Goal: Transaction & Acquisition: Purchase product/service

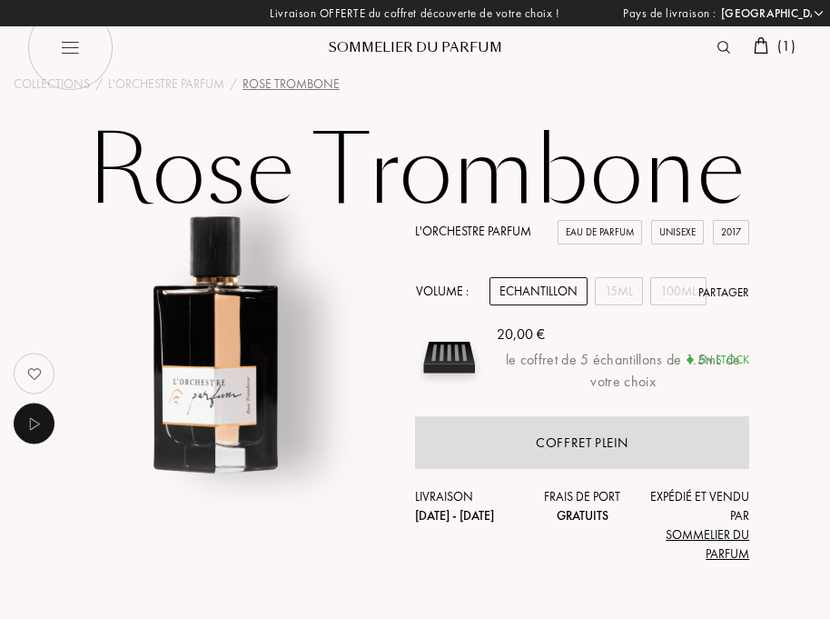
select select "FR"
click at [757, 37] on img at bounding box center [761, 45] width 15 height 16
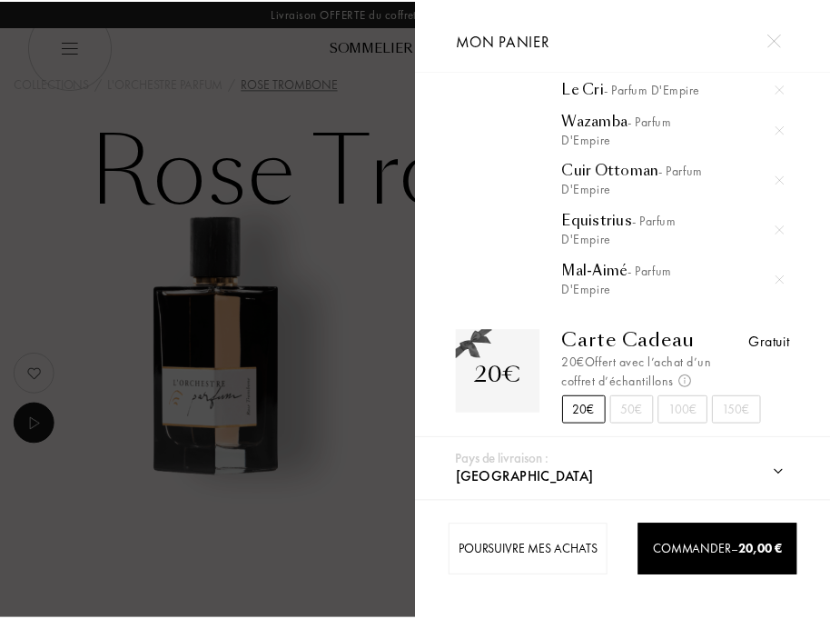
scroll to position [155, 0]
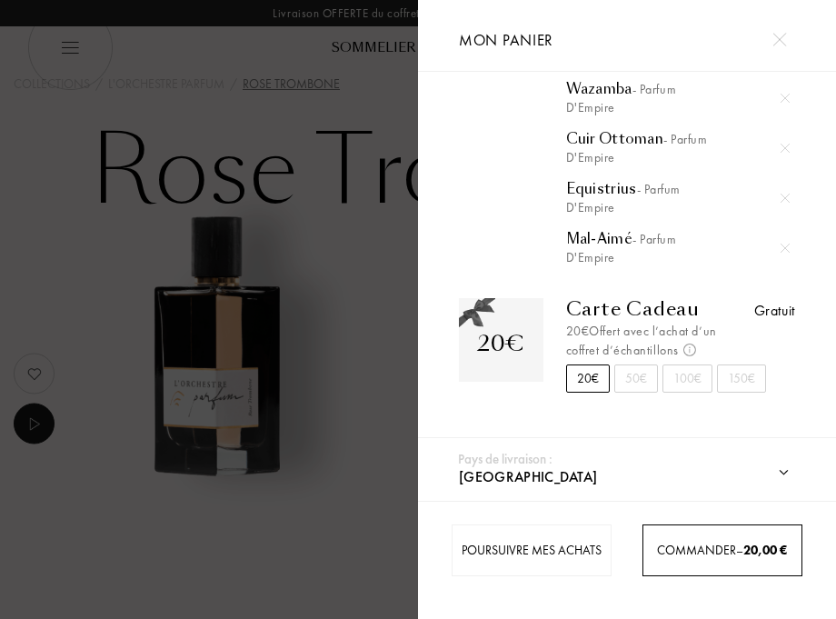
click at [741, 556] on span "Commander – 20,00 €" at bounding box center [722, 549] width 130 height 16
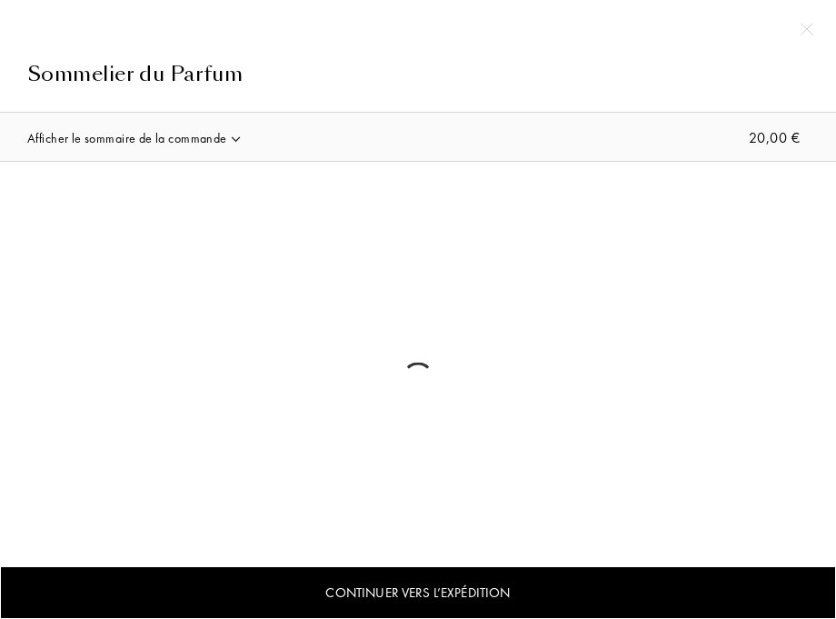
select select "FR"
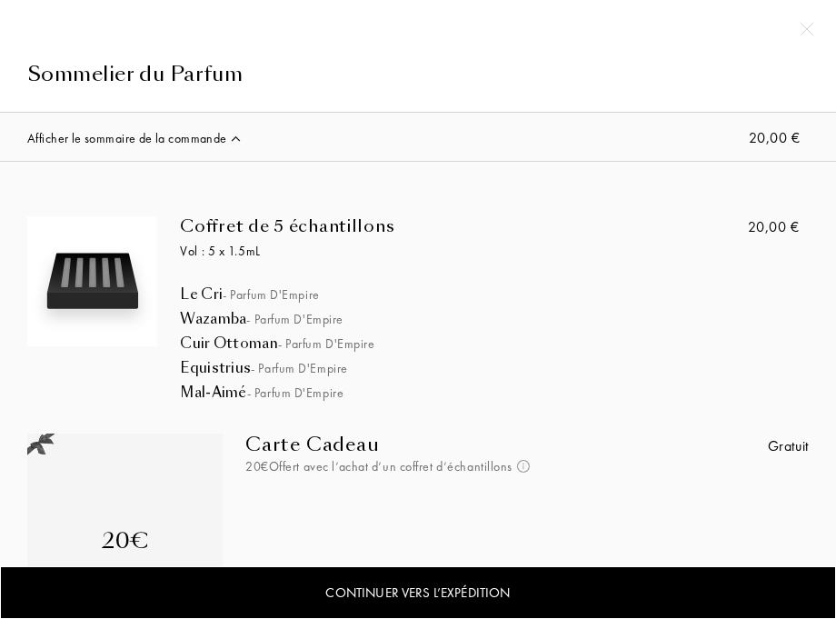
click at [280, 139] on div "Afficher le sommaire de la commande 20,00 €" at bounding box center [418, 138] width 809 height 50
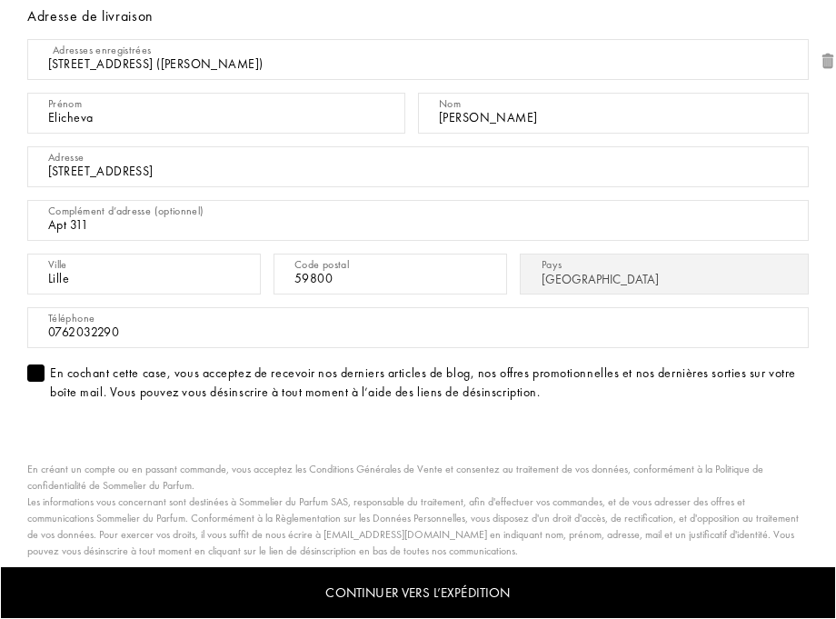
scroll to position [308, 0]
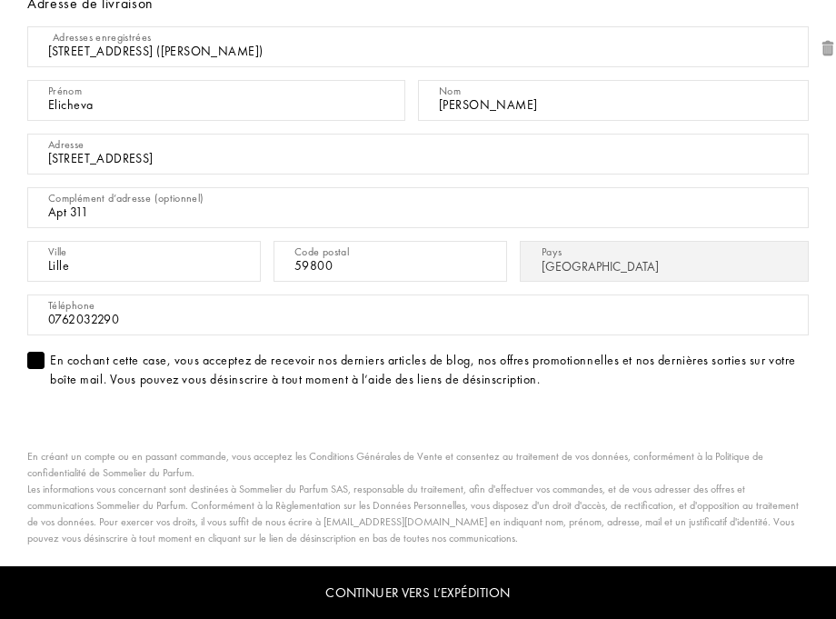
click at [485, 582] on div "Continuer vers l’expédition" at bounding box center [418, 593] width 836 height 54
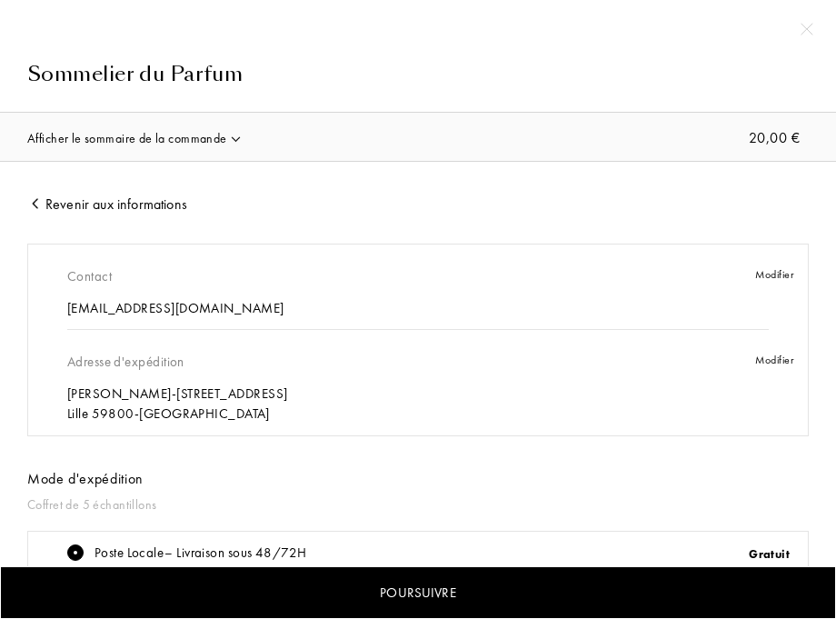
click at [469, 183] on div "Revenir aux informations Contact [EMAIL_ADDRESS][DOMAIN_NAME] Modifier Adresse …" at bounding box center [418, 437] width 836 height 551
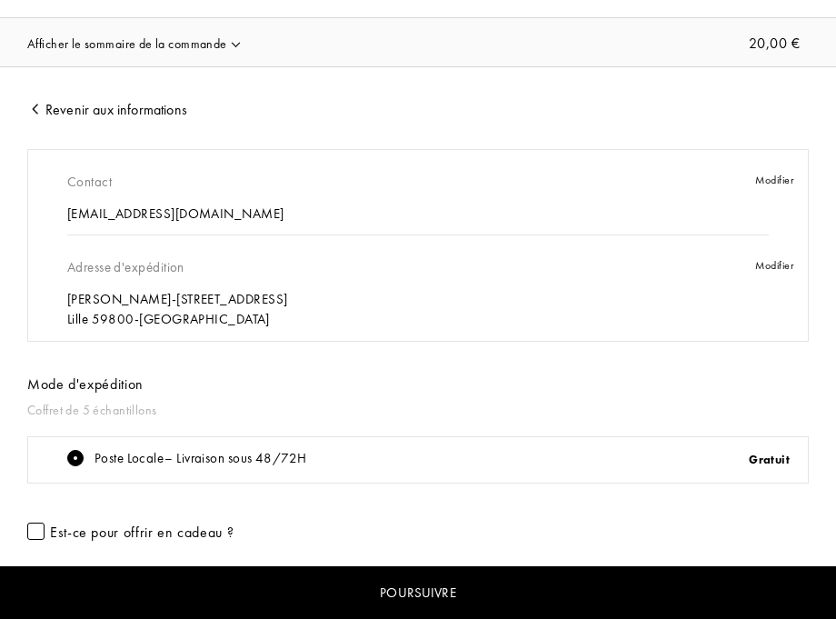
click at [395, 577] on div "Poursuivre" at bounding box center [418, 593] width 836 height 54
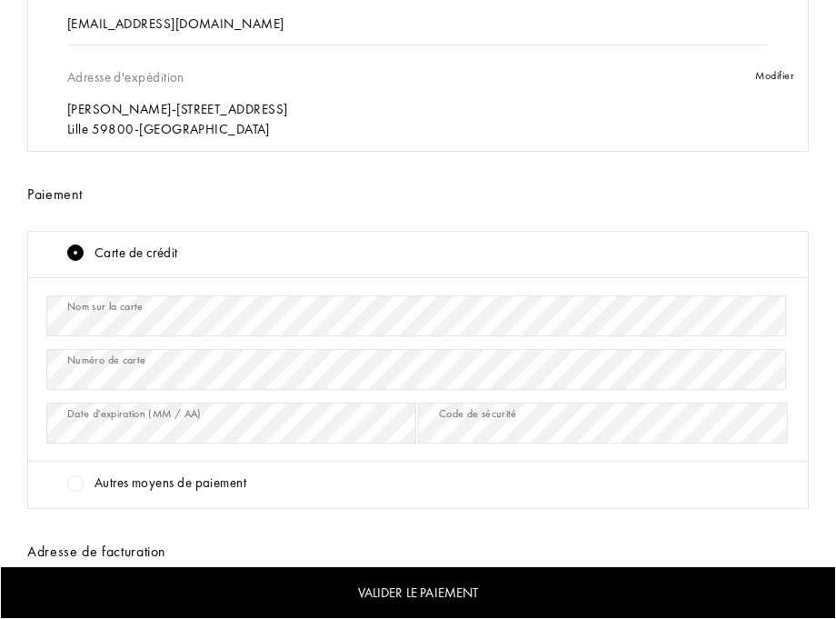
scroll to position [447, 0]
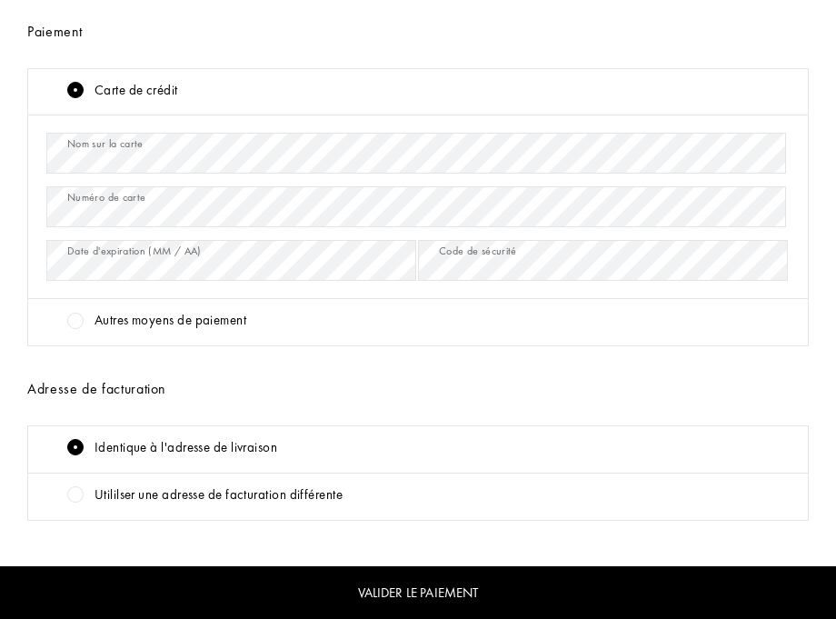
click at [375, 590] on div "Valider le paiement" at bounding box center [418, 593] width 836 height 54
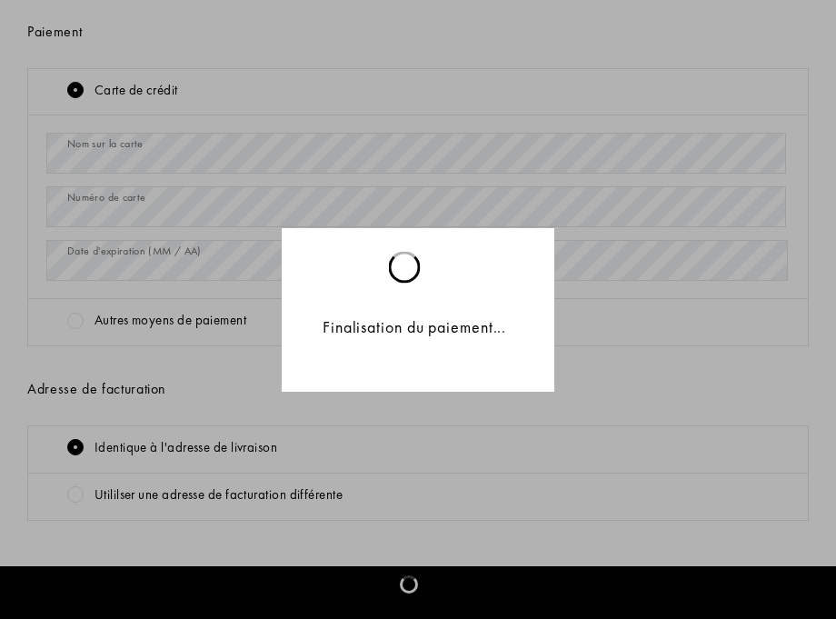
click at [0, 0] on nordpass-portal at bounding box center [0, 0] width 0 height 0
